Goal: Task Accomplishment & Management: Manage account settings

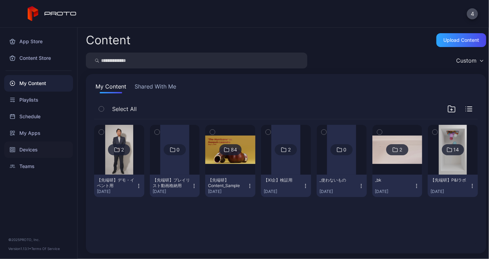
click at [29, 146] on div "Devices" at bounding box center [38, 150] width 69 height 17
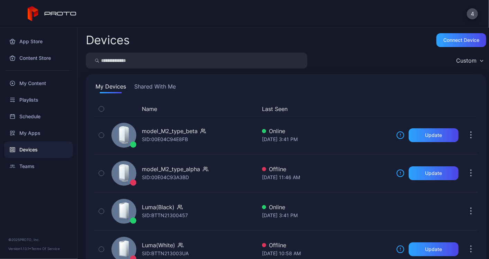
scroll to position [22, 0]
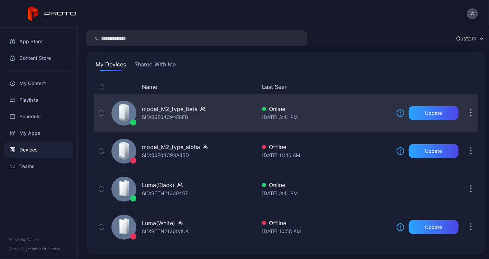
click at [188, 112] on div "model_M2_type_beta" at bounding box center [170, 109] width 56 height 8
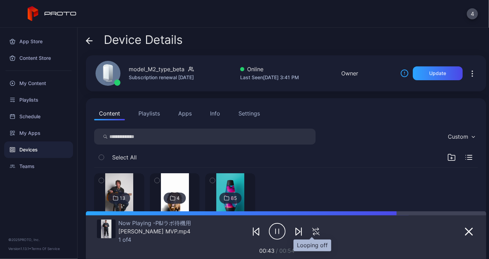
click at [316, 235] on icon "button" at bounding box center [315, 232] width 11 height 8
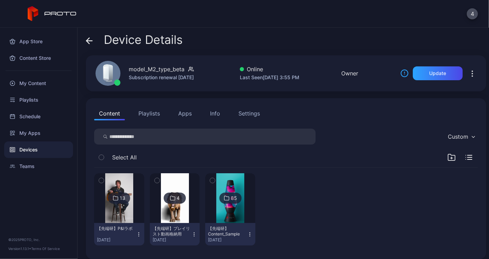
click at [42, 144] on div "Devices" at bounding box center [38, 150] width 69 height 17
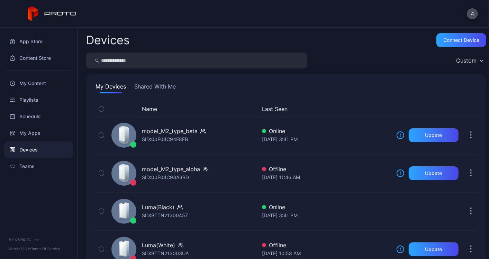
scroll to position [22, 0]
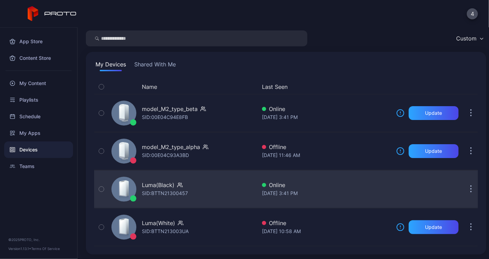
click at [170, 183] on div "Luma(Black)" at bounding box center [158, 185] width 33 height 8
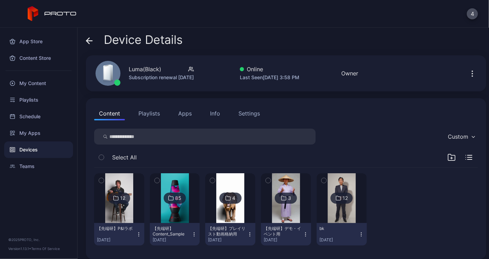
scroll to position [6, 0]
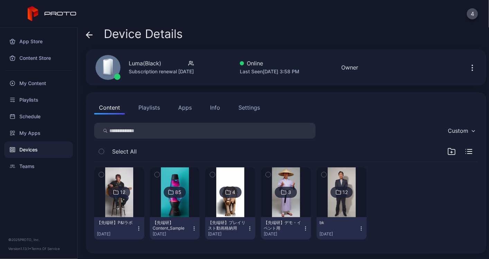
click at [190, 226] on div "【先端研】Content_Sample" at bounding box center [172, 225] width 38 height 11
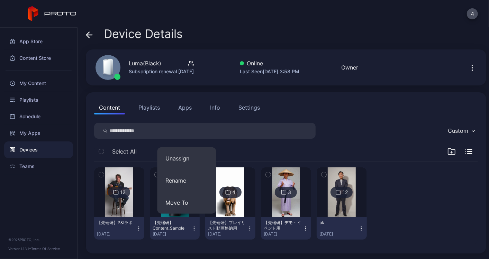
click at [350, 111] on div "Content Playlists Apps Info Settings" at bounding box center [286, 108] width 384 height 14
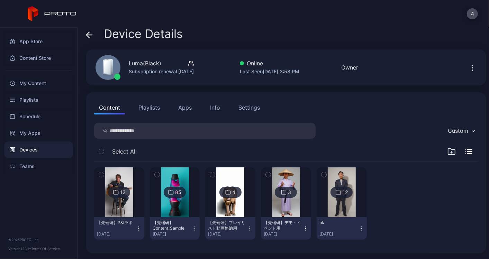
click at [354, 108] on div "Content Playlists Apps Info Settings" at bounding box center [286, 108] width 384 height 14
click at [467, 73] on button "button" at bounding box center [472, 68] width 11 height 14
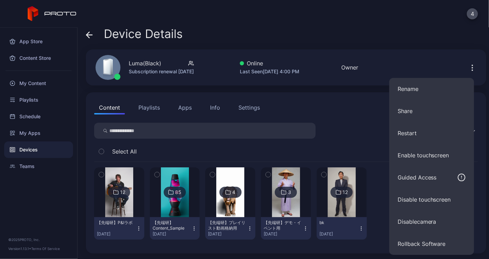
click at [88, 39] on span at bounding box center [89, 33] width 7 height 13
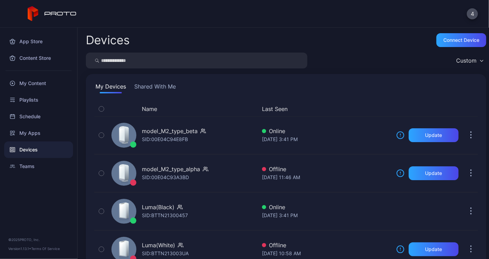
scroll to position [22, 0]
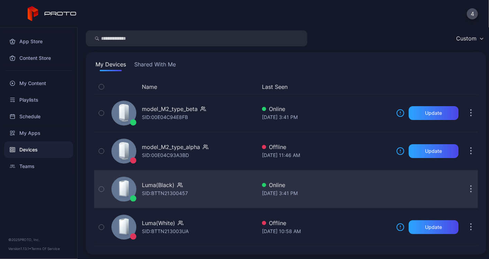
click at [467, 191] on button "button" at bounding box center [471, 189] width 14 height 14
click at [189, 191] on div "Luma(Black) SID: BTTN21300457" at bounding box center [183, 189] width 148 height 35
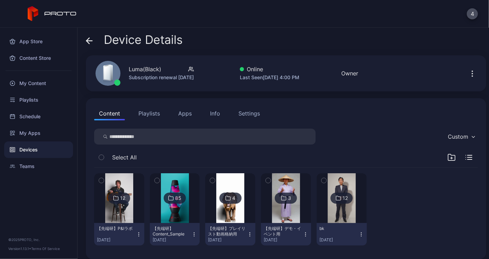
click at [251, 118] on button "Settings" at bounding box center [249, 114] width 31 height 14
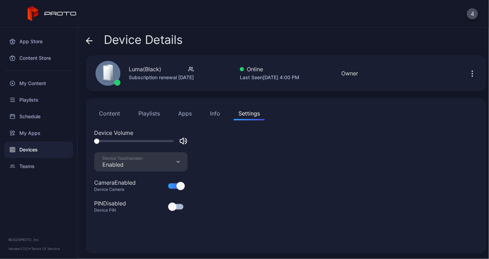
drag, startPoint x: 124, startPoint y: 140, endPoint x: 90, endPoint y: 143, distance: 34.1
click at [90, 143] on div "Content Playlists Apps Info Settings Device Volume Device Touchscreen Enabled C…" at bounding box center [286, 175] width 400 height 155
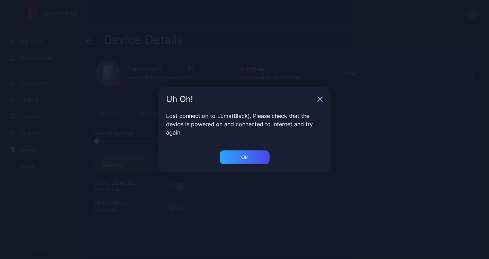
click at [325, 95] on div "Uh Oh!" at bounding box center [244, 99] width 173 height 25
click at [320, 96] on div "Uh Oh!" at bounding box center [244, 99] width 173 height 25
click at [317, 98] on div "Uh Oh!" at bounding box center [244, 99] width 173 height 25
click at [318, 100] on icon "button" at bounding box center [320, 100] width 6 height 6
